Goal: Information Seeking & Learning: Compare options

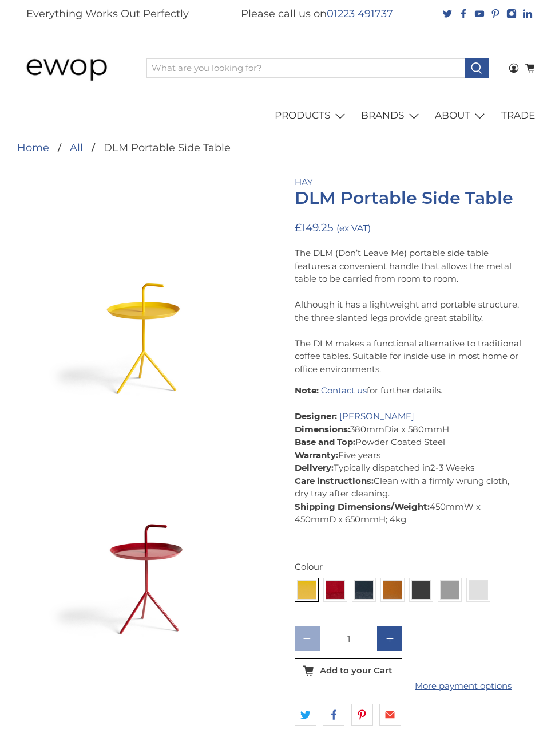
click at [327, 580] on img at bounding box center [335, 589] width 18 height 18
click at [0, 0] on input "radio" at bounding box center [0, 0] width 0 height 0
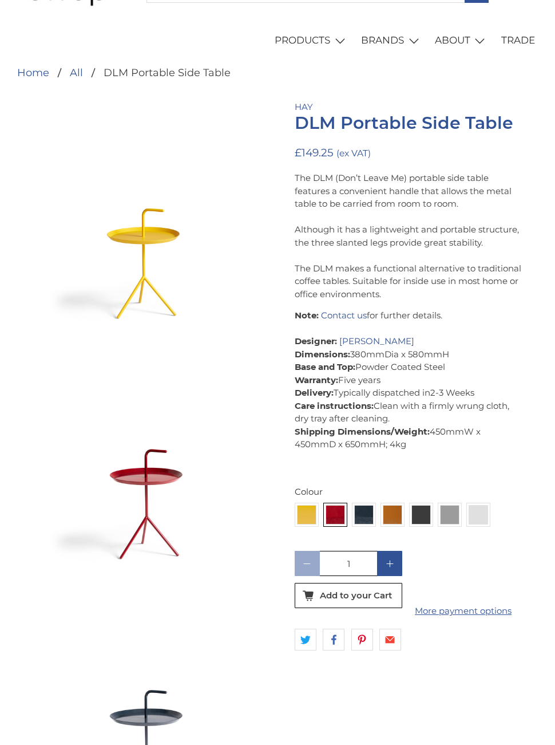
click at [362, 574] on input "1" at bounding box center [348, 563] width 57 height 25
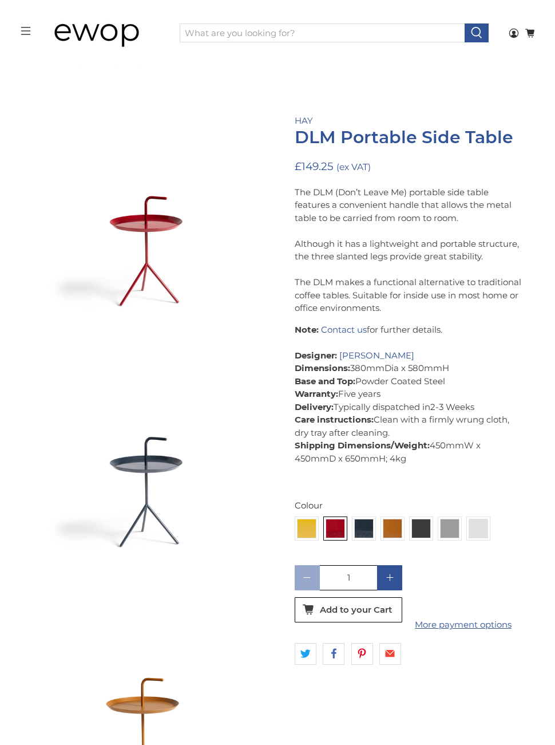
click at [363, 507] on div "Deep Blue High Gloss DLM" at bounding box center [367, 494] width 69 height 39
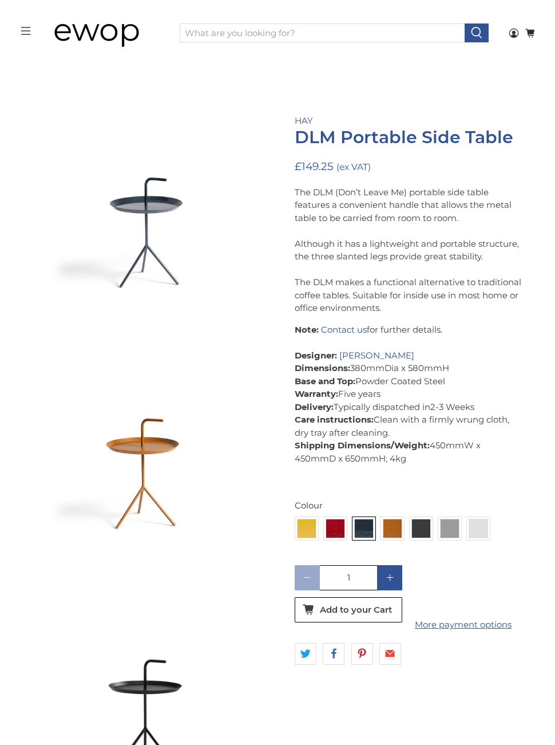
scroll to position [554, 0]
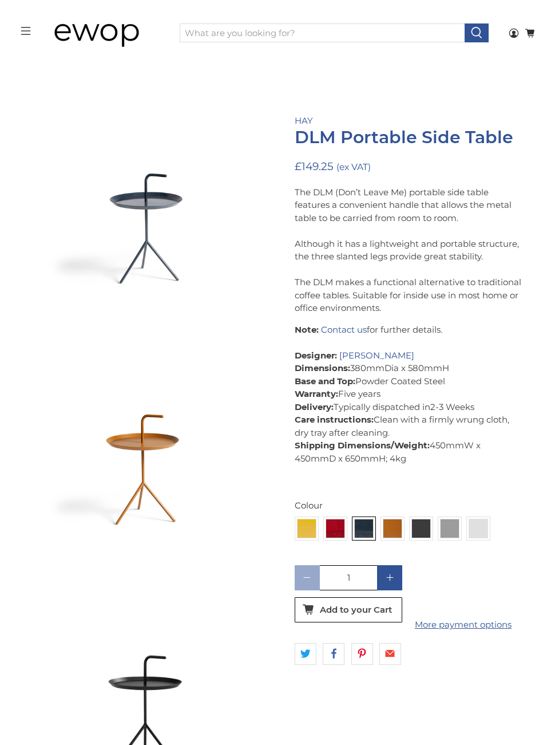
click at [389, 527] on img at bounding box center [392, 528] width 18 height 18
click at [0, 0] on input "radio" at bounding box center [0, 0] width 0 height 0
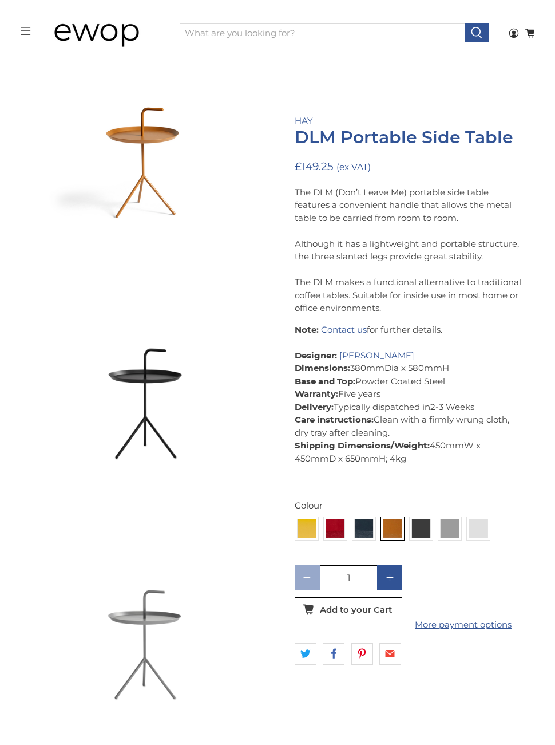
click at [417, 525] on img at bounding box center [421, 528] width 18 height 18
click at [0, 0] on input "radio" at bounding box center [0, 0] width 0 height 0
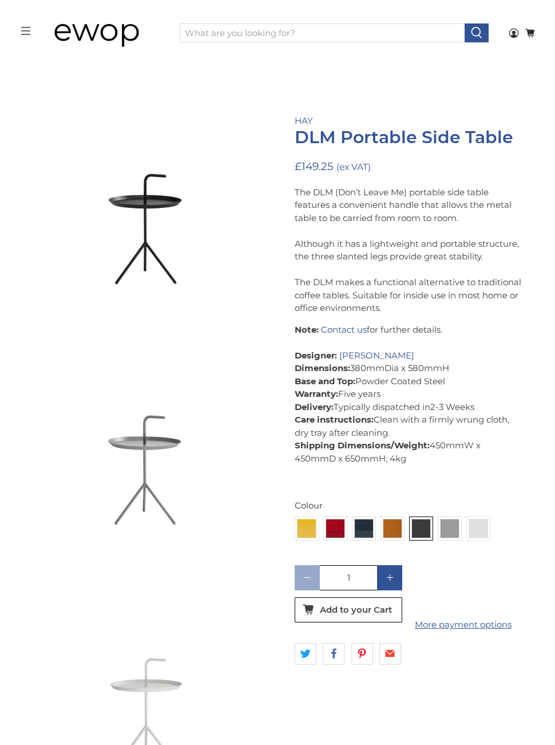
click at [448, 519] on img at bounding box center [450, 528] width 18 height 18
click at [0, 0] on input "radio" at bounding box center [0, 0] width 0 height 0
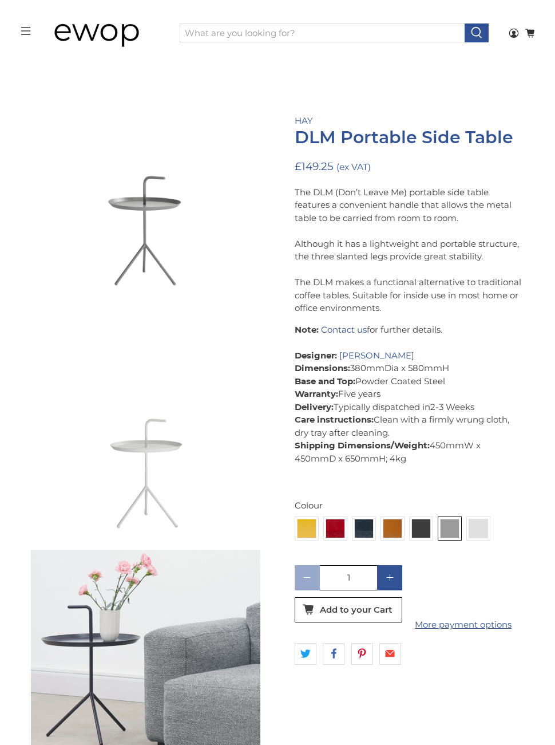
scroll to position [1276, 0]
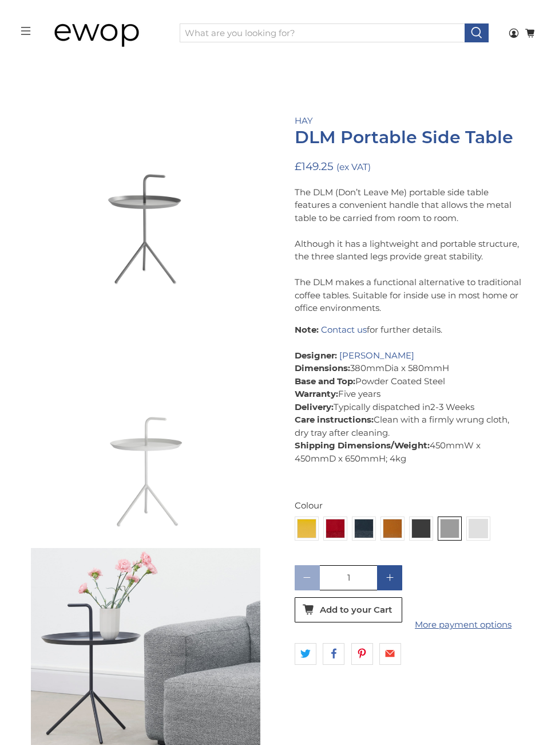
click at [478, 519] on img at bounding box center [478, 528] width 18 height 18
click at [0, 0] on input "radio" at bounding box center [0, 0] width 0 height 0
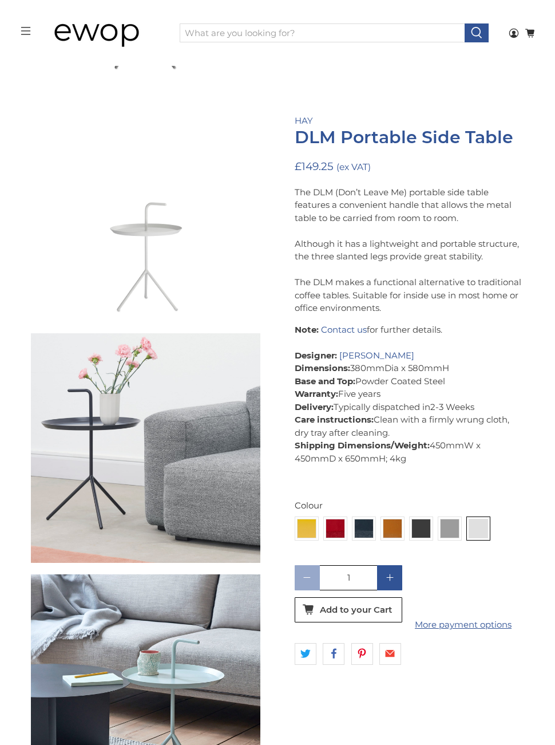
scroll to position [1517, 0]
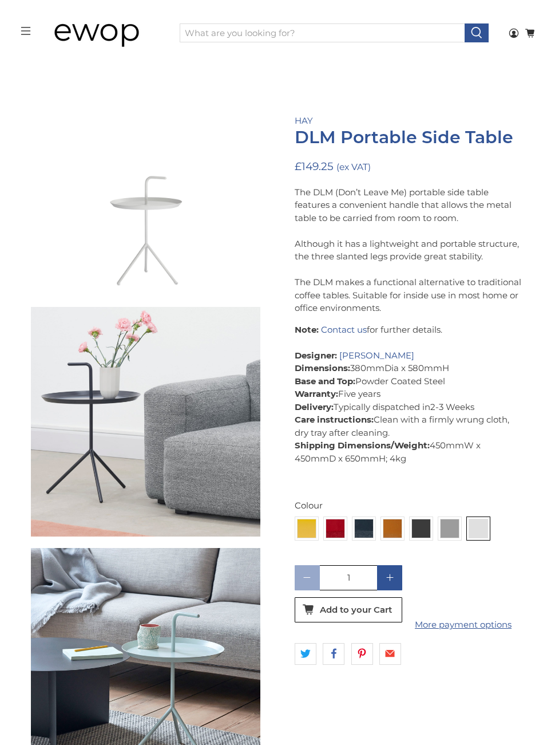
click at [314, 521] on img at bounding box center [307, 528] width 18 height 18
click at [0, 0] on input "radio" at bounding box center [0, 0] width 0 height 0
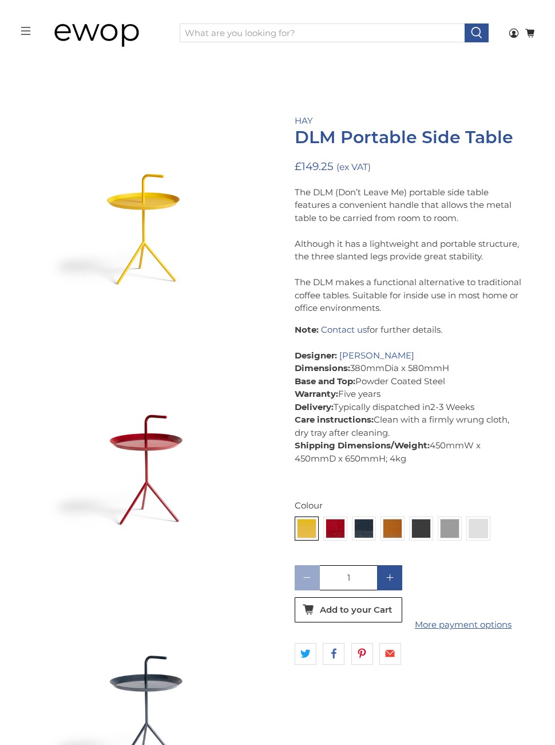
click at [336, 525] on img at bounding box center [335, 528] width 18 height 18
click at [0, 0] on input "radio" at bounding box center [0, 0] width 0 height 0
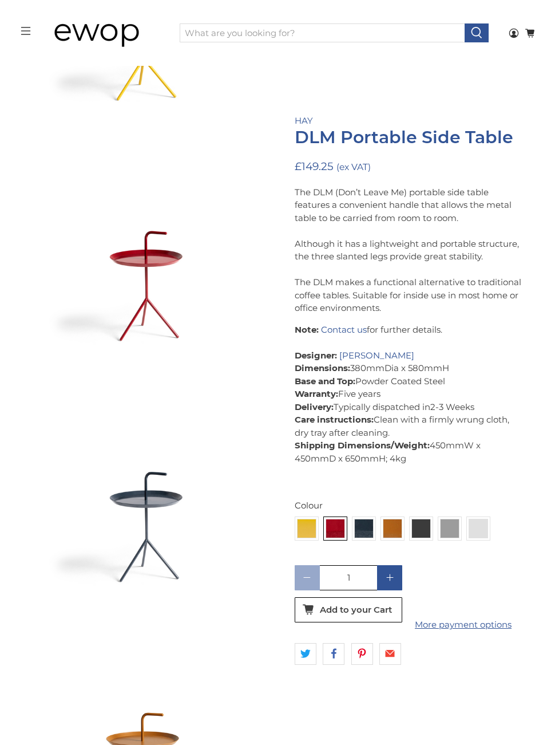
click at [361, 505] on div "Deep Blue High Gloss DLM" at bounding box center [367, 494] width 69 height 39
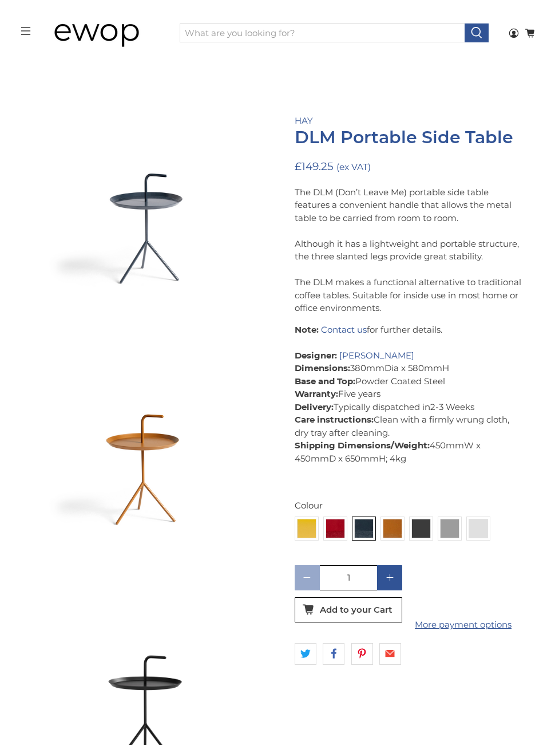
click at [383, 520] on img at bounding box center [392, 528] width 18 height 18
click at [0, 0] on input "radio" at bounding box center [0, 0] width 0 height 0
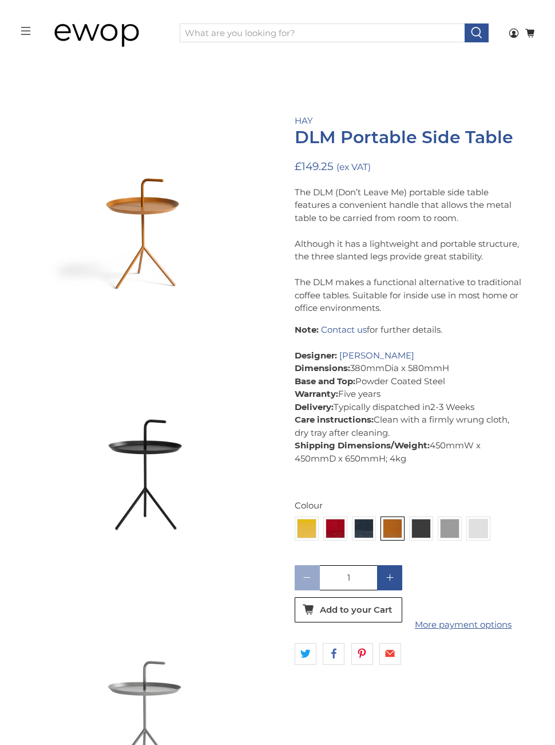
scroll to position [795, 0]
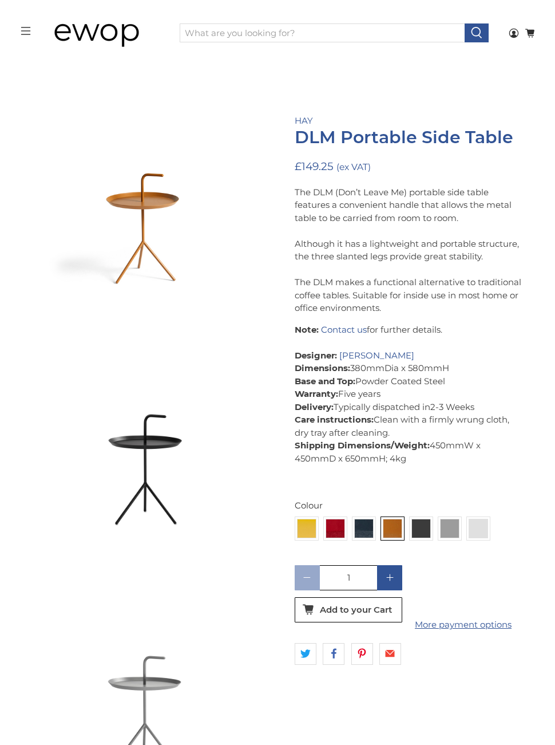
click at [424, 527] on img at bounding box center [421, 528] width 18 height 18
click at [0, 0] on input "radio" at bounding box center [0, 0] width 0 height 0
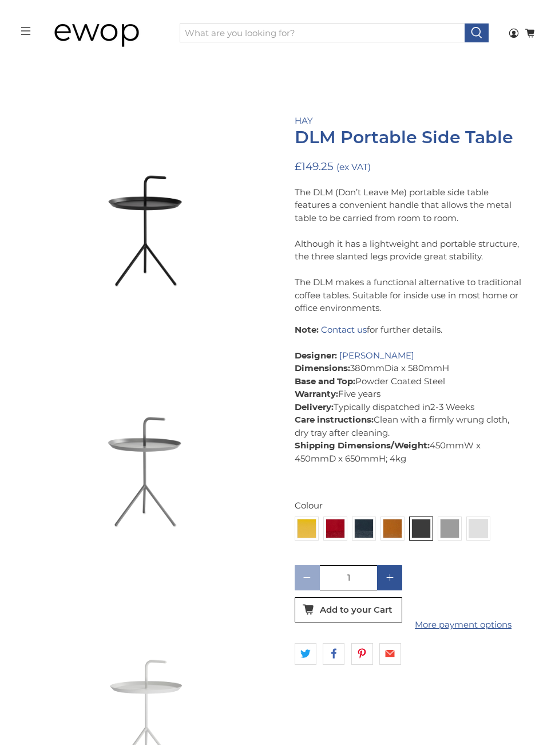
scroll to position [1035, 0]
click at [315, 527] on img at bounding box center [307, 528] width 18 height 18
click at [0, 0] on input "radio" at bounding box center [0, 0] width 0 height 0
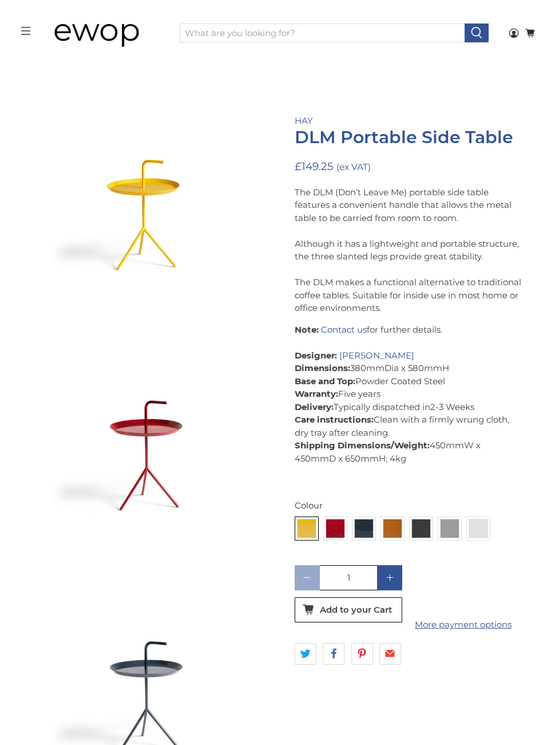
scroll to position [72, 0]
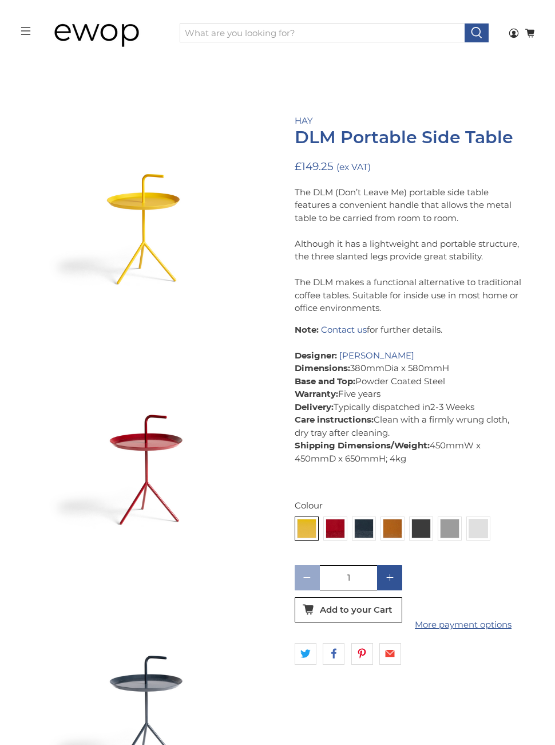
click at [344, 519] on img at bounding box center [335, 528] width 18 height 18
click at [0, 0] on input "radio" at bounding box center [0, 0] width 0 height 0
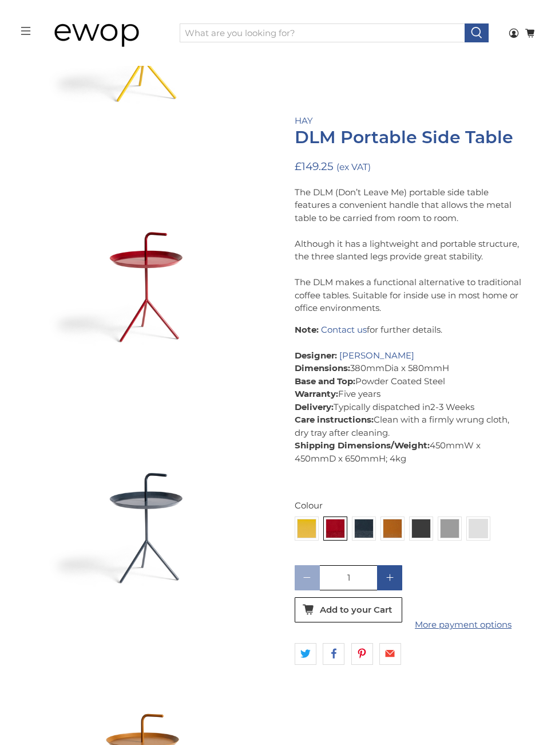
click at [358, 488] on div "Deep Blue High Gloss DLM" at bounding box center [367, 494] width 69 height 39
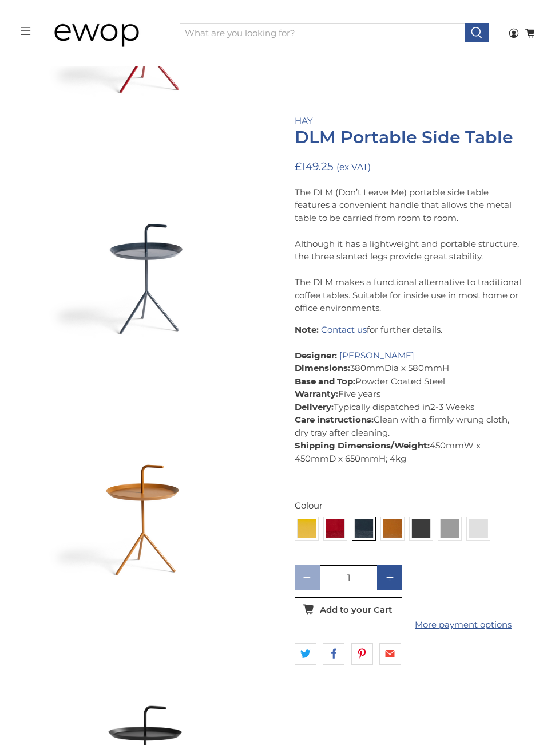
click at [390, 475] on div "Deep Blue High Gloss DLM" at bounding box center [367, 494] width 69 height 39
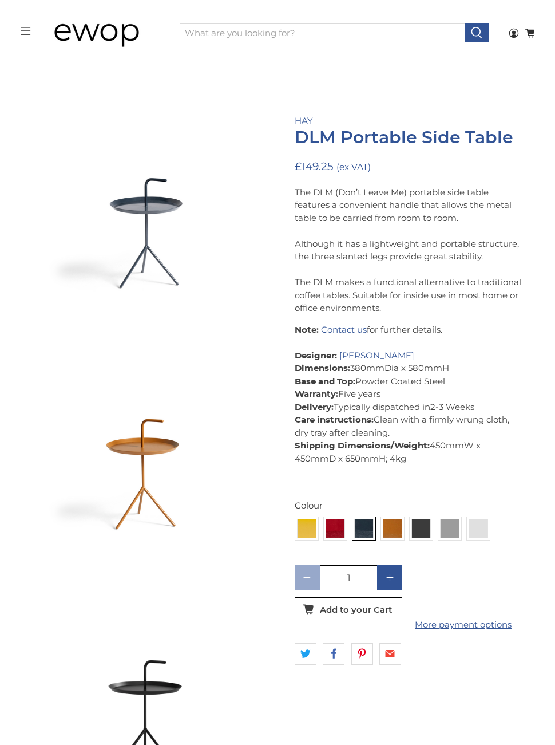
scroll to position [554, 0]
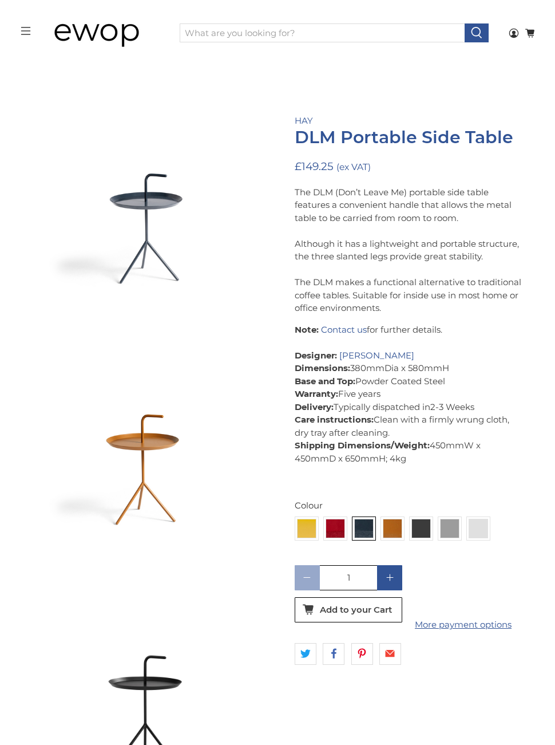
click at [420, 523] on img at bounding box center [421, 528] width 18 height 18
click at [0, 0] on input "radio" at bounding box center [0, 0] width 0 height 0
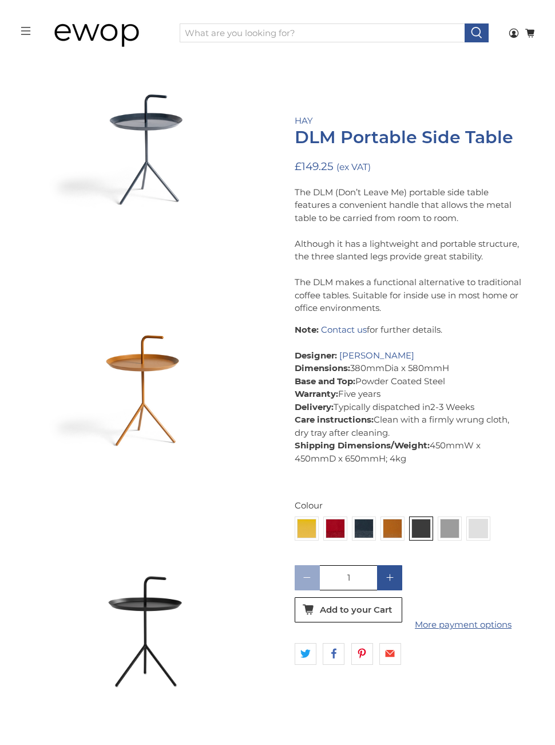
click at [454, 497] on div "Grey DLM" at bounding box center [452, 505] width 69 height 17
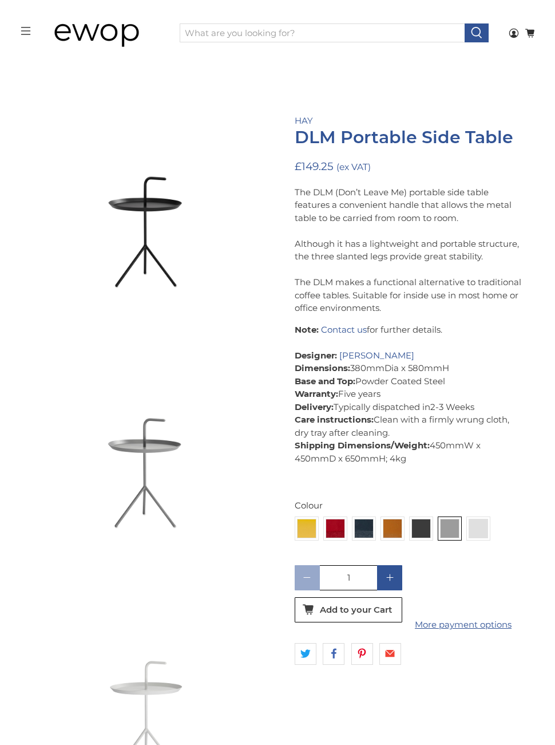
click at [482, 509] on div "White DLM" at bounding box center [481, 505] width 69 height 17
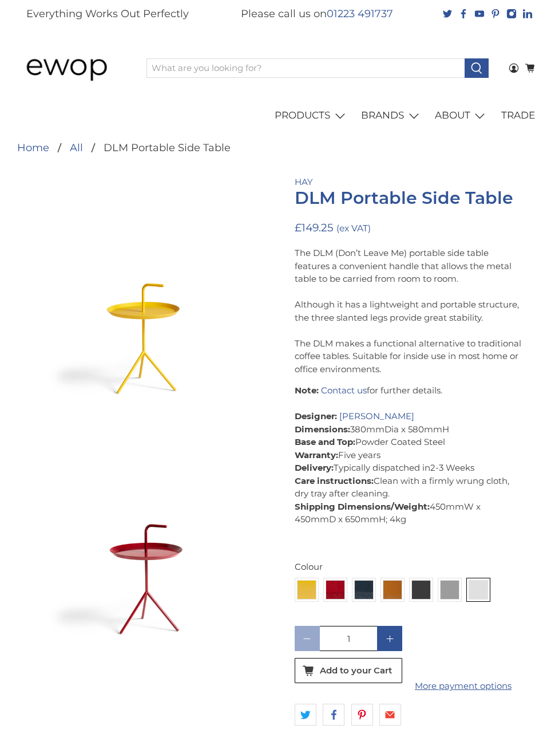
click at [422, 580] on img at bounding box center [421, 589] width 18 height 18
click at [0, 0] on input "radio" at bounding box center [0, 0] width 0 height 0
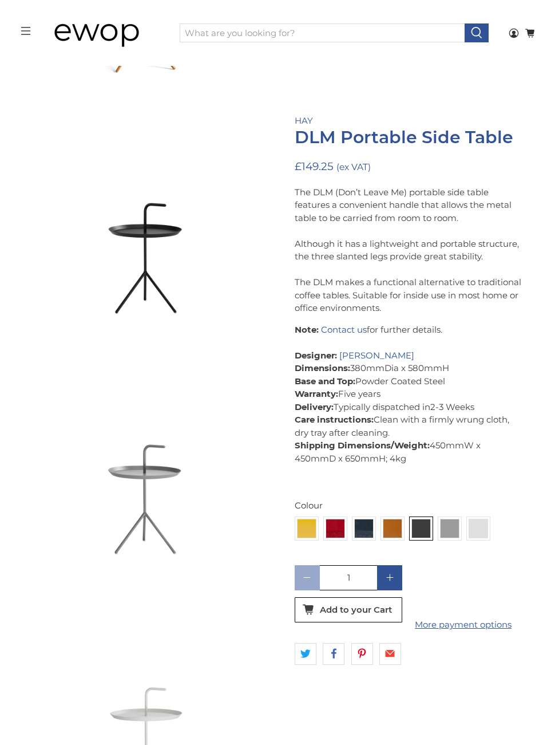
scroll to position [1082, 0]
